Goal: Obtain resource: Download file/media

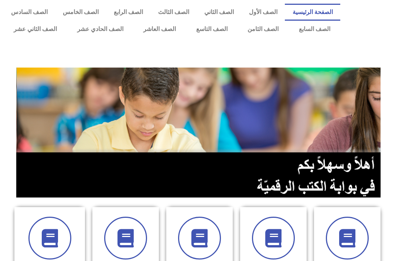
scroll to position [7, 0]
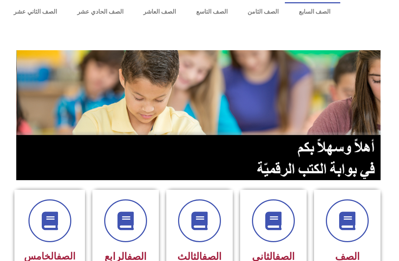
click at [309, 18] on link "الصف السابع" at bounding box center [315, 12] width 52 height 17
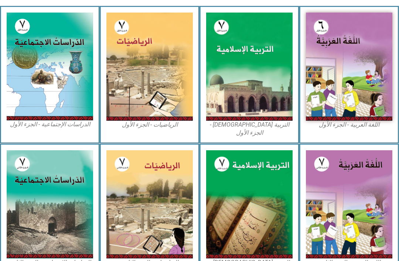
scroll to position [204, 0]
click at [231, 97] on img at bounding box center [249, 67] width 86 height 108
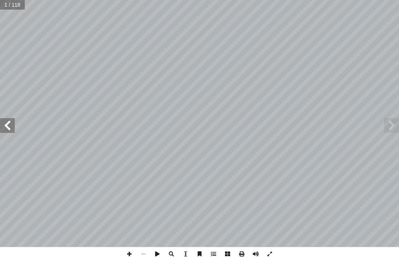
click at [394, 122] on span at bounding box center [391, 125] width 15 height 15
click at [395, 125] on span at bounding box center [391, 125] width 15 height 15
click at [14, 130] on span at bounding box center [7, 125] width 15 height 15
click at [2, 125] on span at bounding box center [7, 125] width 15 height 15
click at [6, 129] on span at bounding box center [7, 125] width 15 height 15
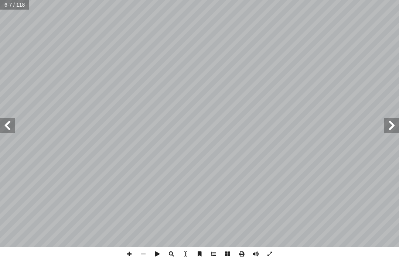
click at [390, 123] on span at bounding box center [391, 125] width 15 height 15
click at [399, 118] on span at bounding box center [391, 125] width 15 height 15
click at [395, 120] on span at bounding box center [391, 125] width 15 height 15
click at [394, 123] on span at bounding box center [391, 125] width 15 height 15
click at [8, 118] on span at bounding box center [7, 125] width 15 height 15
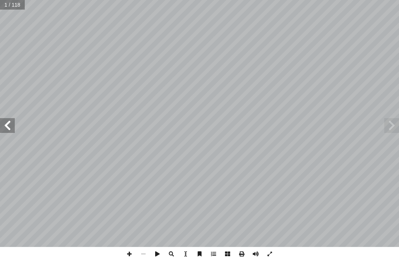
click at [4, 127] on span at bounding box center [7, 125] width 15 height 15
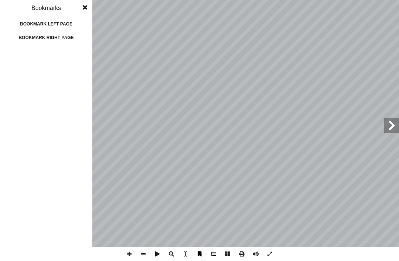
click at [389, 120] on span at bounding box center [391, 125] width 15 height 15
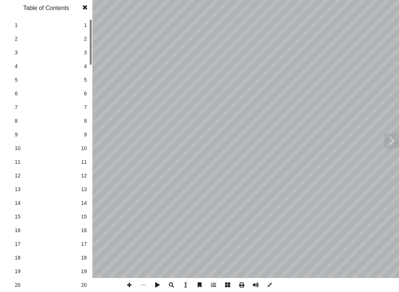
click at [398, 139] on span at bounding box center [391, 140] width 15 height 15
click at [385, 137] on span at bounding box center [391, 140] width 15 height 15
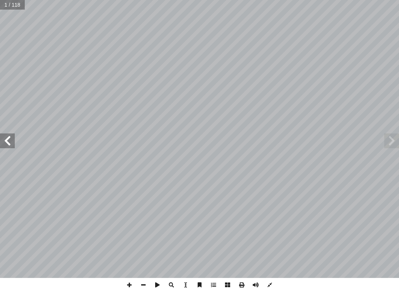
click at [12, 141] on span at bounding box center [7, 140] width 15 height 15
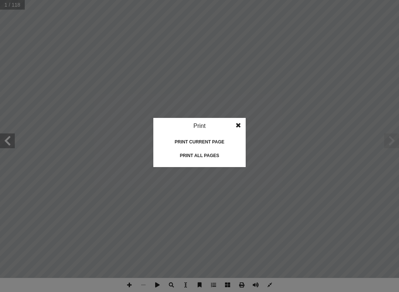
click at [213, 157] on div "Print all pages" at bounding box center [200, 156] width 74 height 12
